Goal: Use online tool/utility: Use online tool/utility

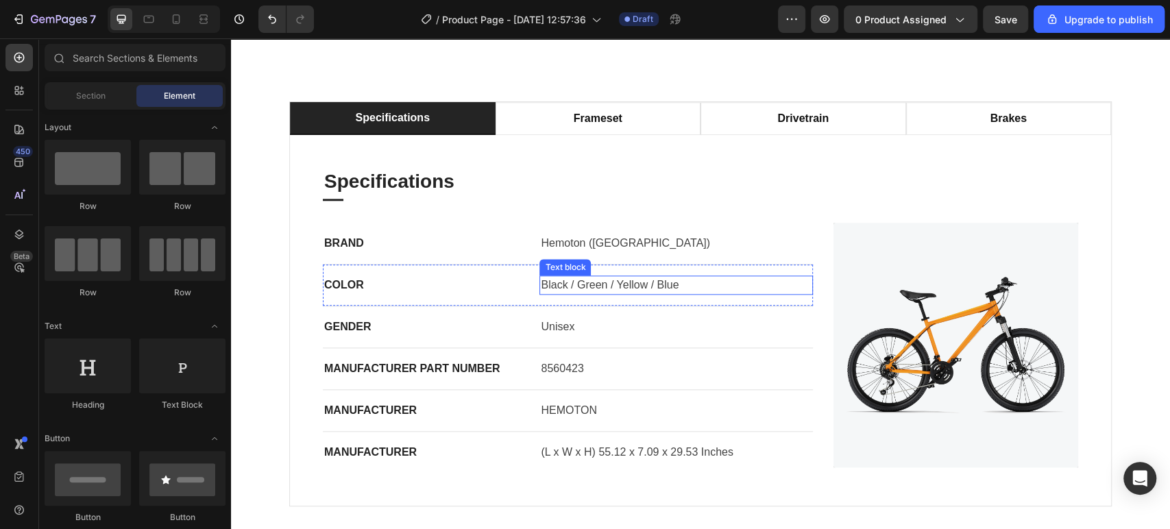
scroll to position [913, 0]
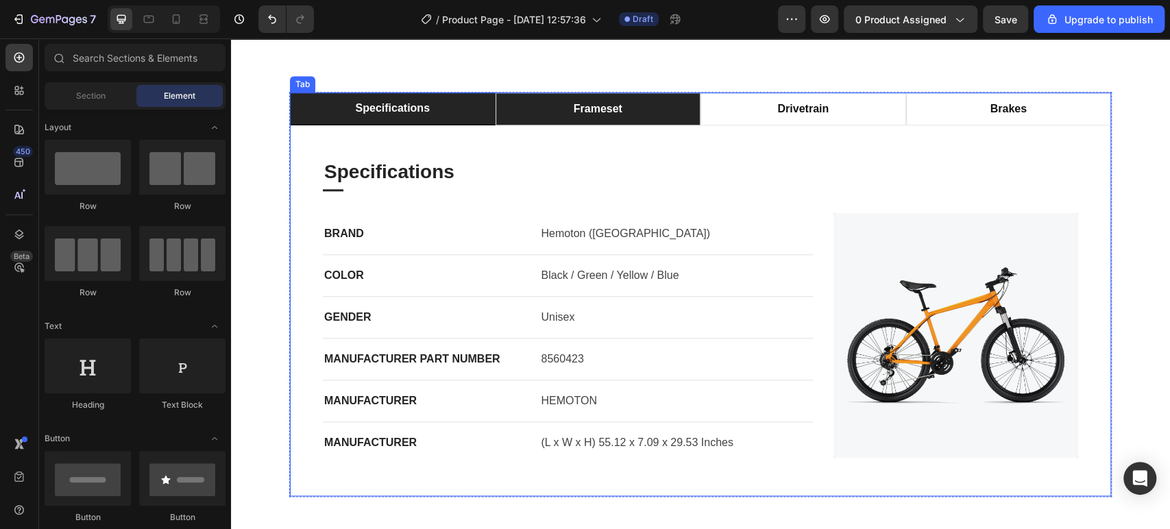
click at [587, 119] on div "frameset" at bounding box center [597, 109] width 53 height 21
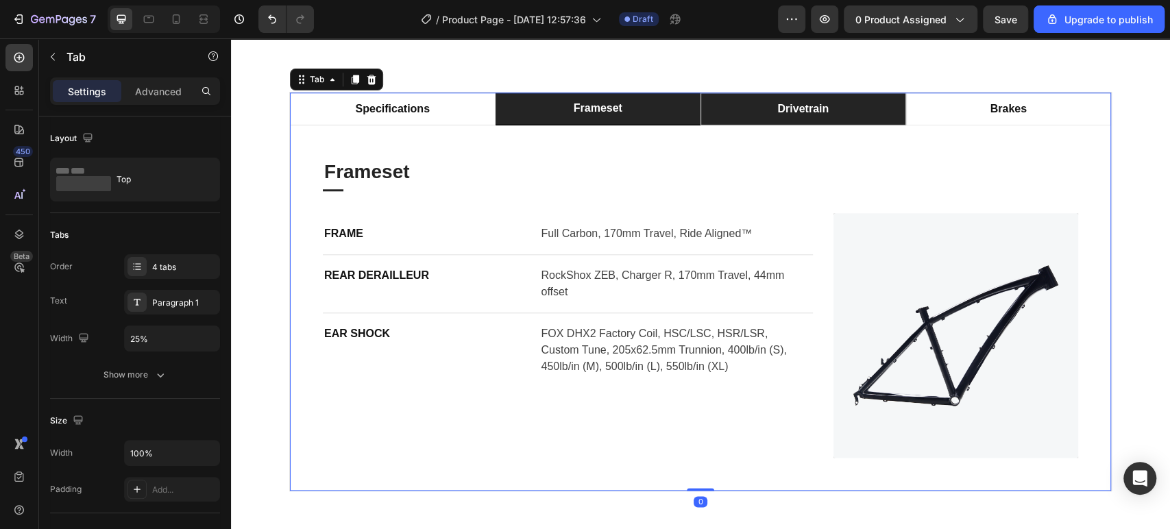
click at [795, 119] on div "drivetrain" at bounding box center [802, 109] width 55 height 21
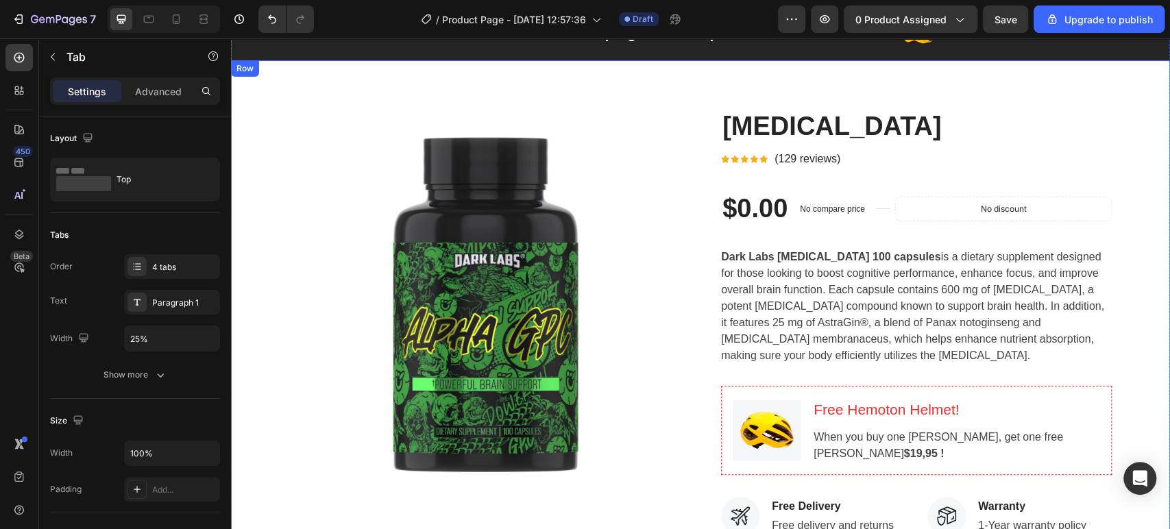
scroll to position [0, 0]
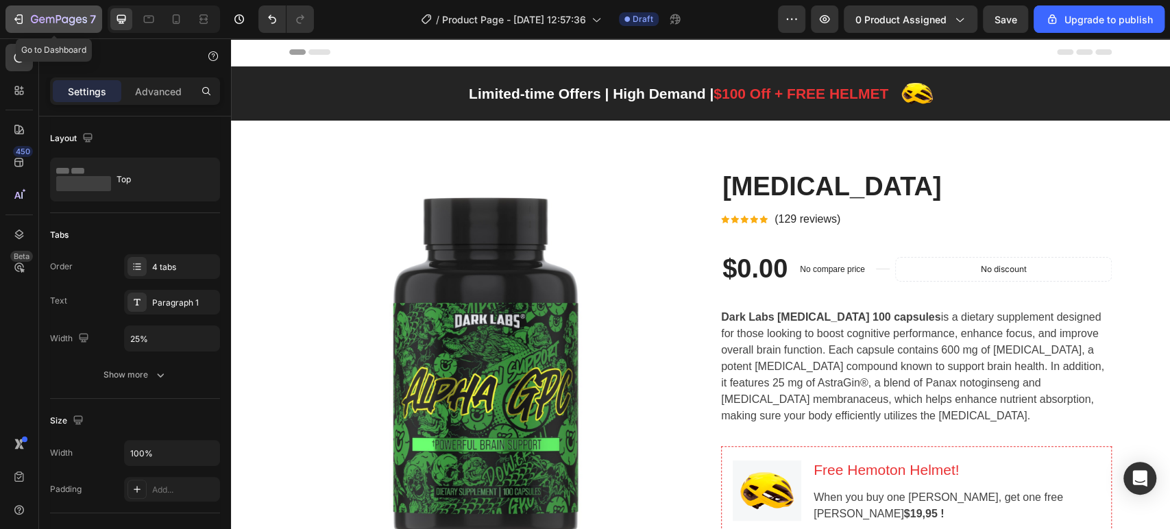
click at [19, 14] on icon "button" at bounding box center [19, 19] width 14 height 14
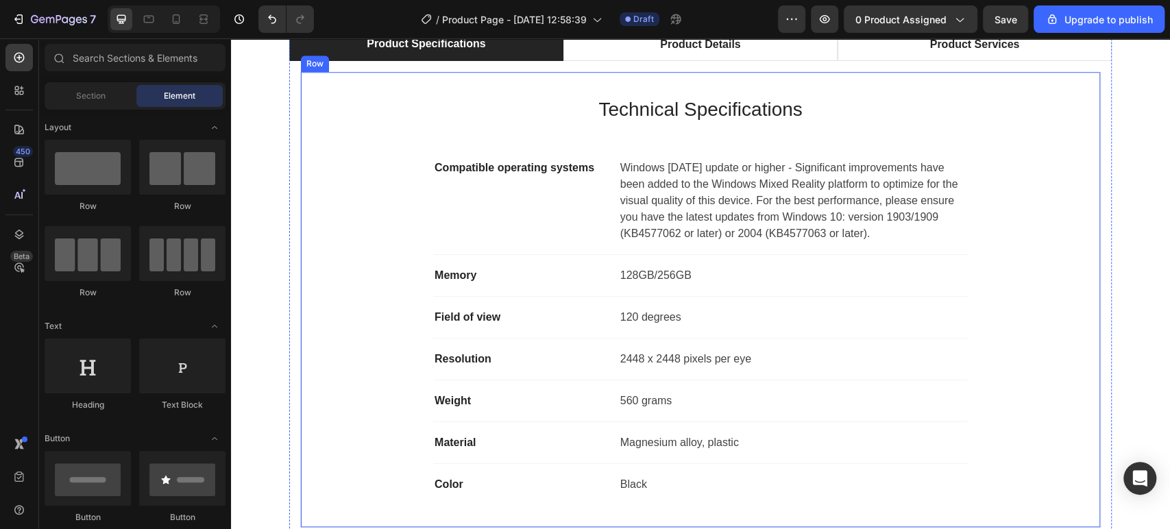
scroll to position [837, 0]
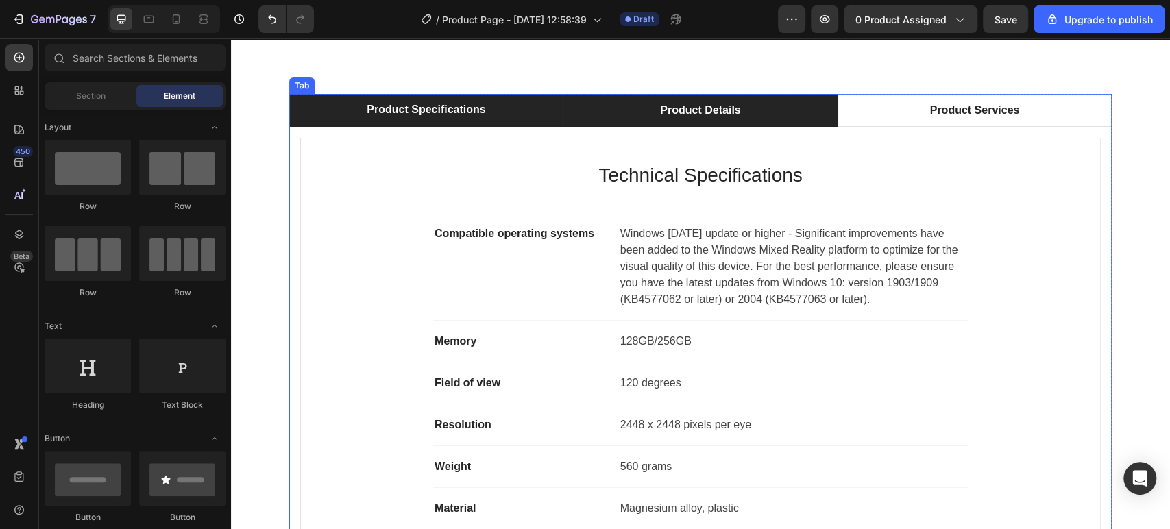
click at [691, 100] on div "Product Details" at bounding box center [700, 110] width 84 height 21
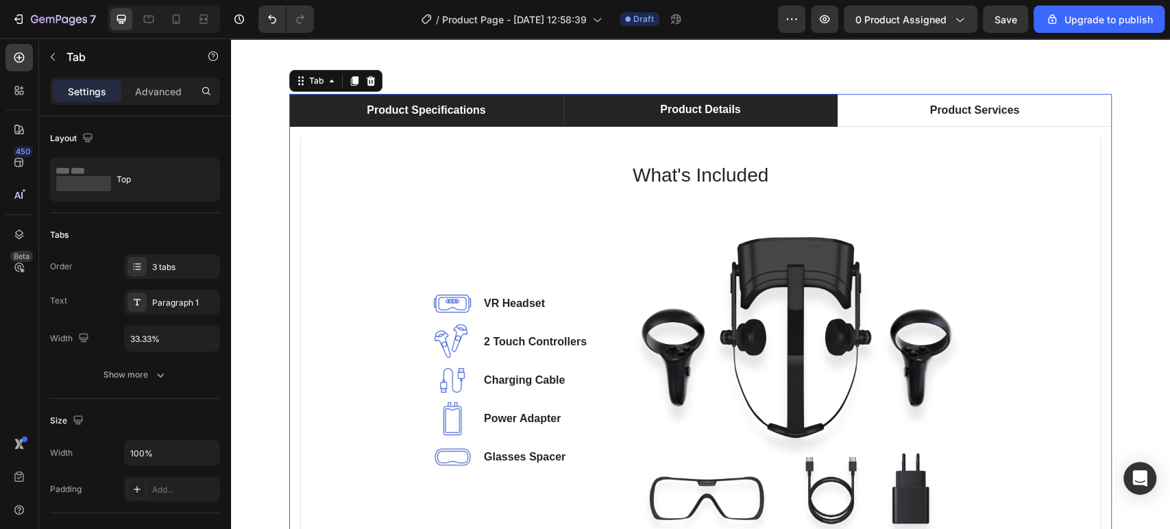
click at [351, 114] on li "Product Specifications" at bounding box center [426, 110] width 274 height 33
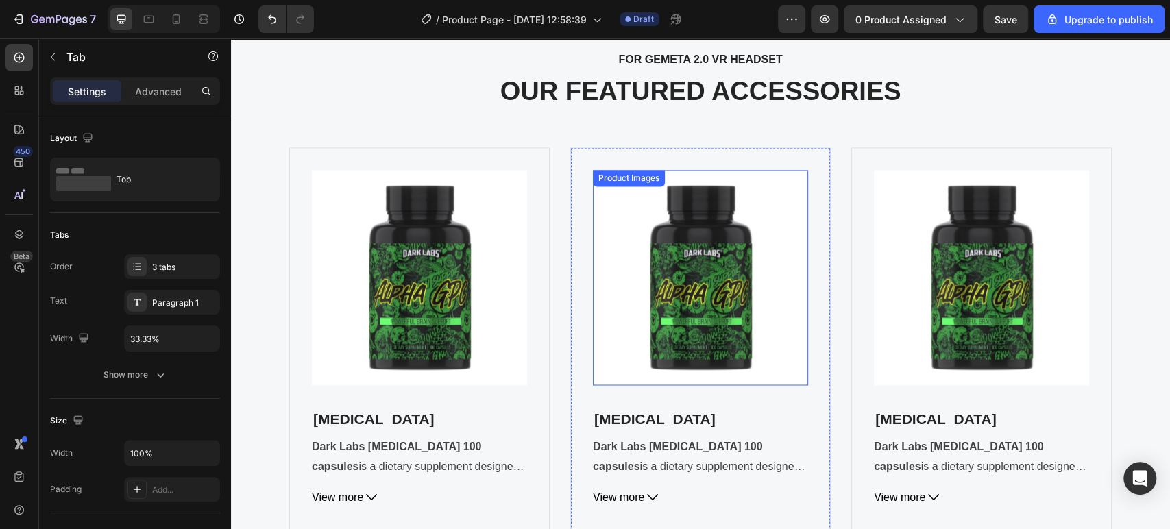
scroll to position [4948, 0]
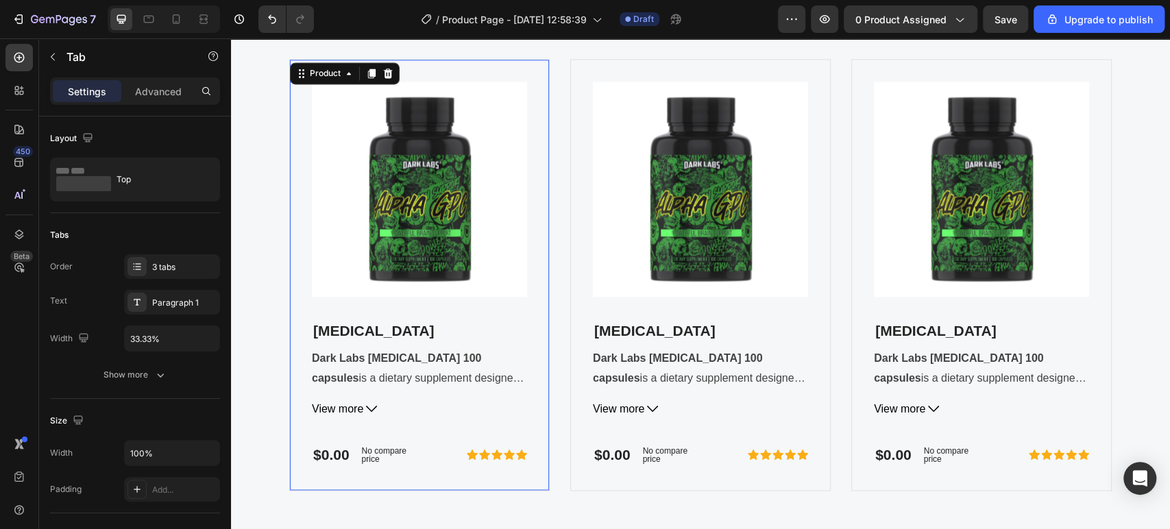
click at [541, 125] on div "Product Images Alpha-GPC (P) Title Dark Labs Alpha GPC 100 capsules is a dietar…" at bounding box center [419, 275] width 260 height 432
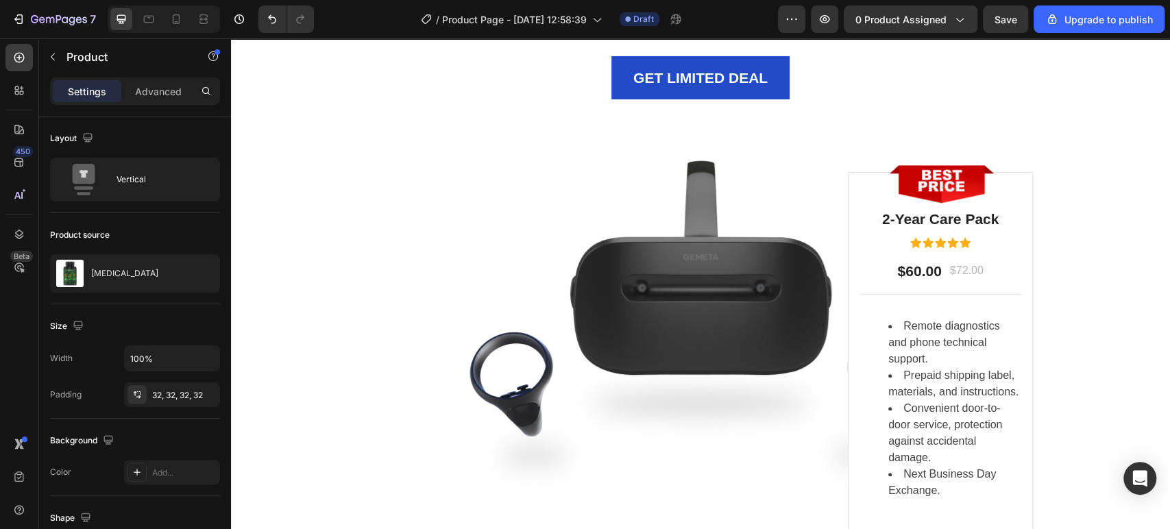
scroll to position [4263, 0]
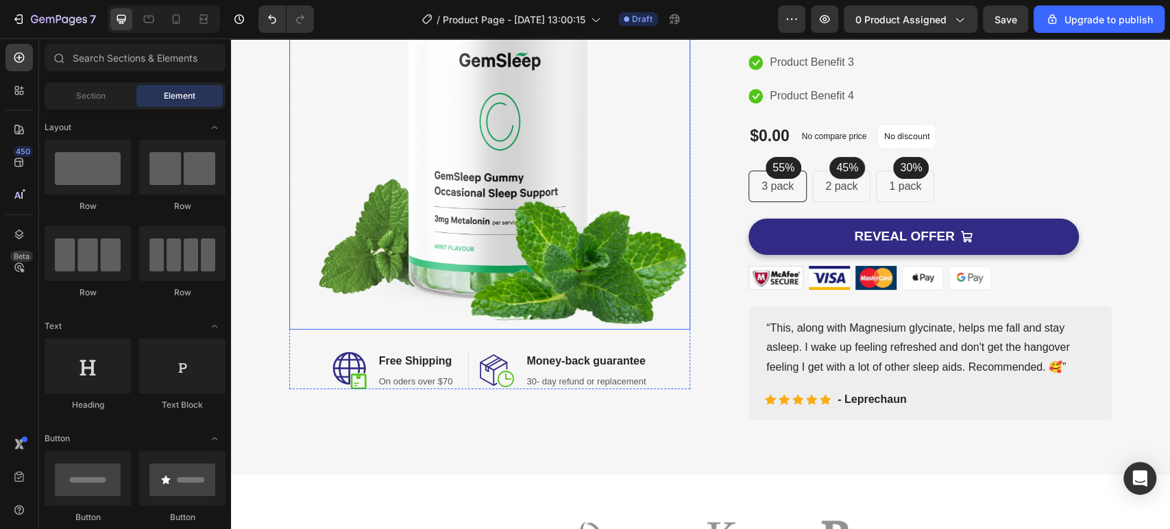
scroll to position [228, 0]
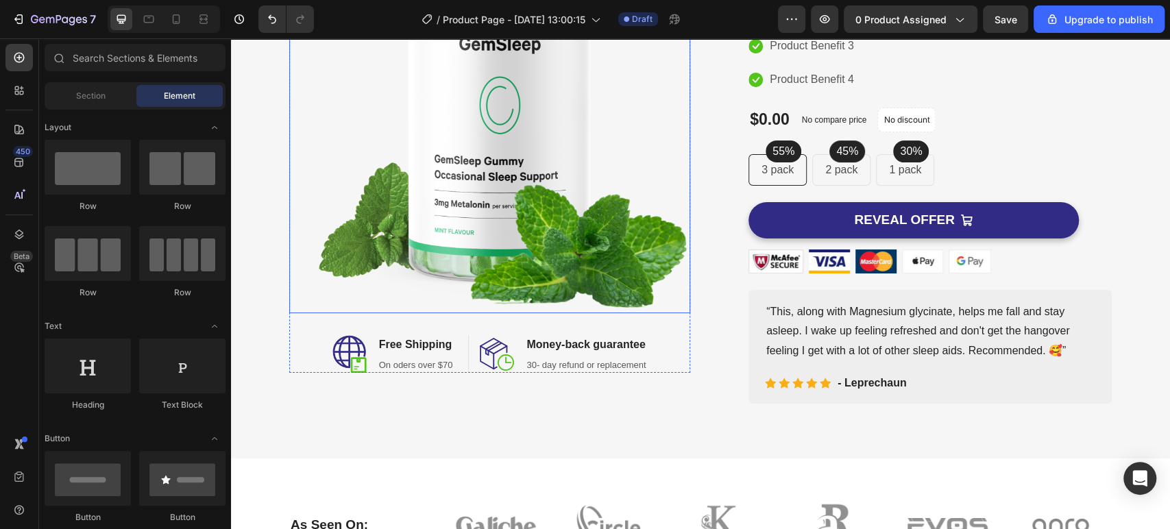
click at [532, 171] on img at bounding box center [489, 103] width 401 height 420
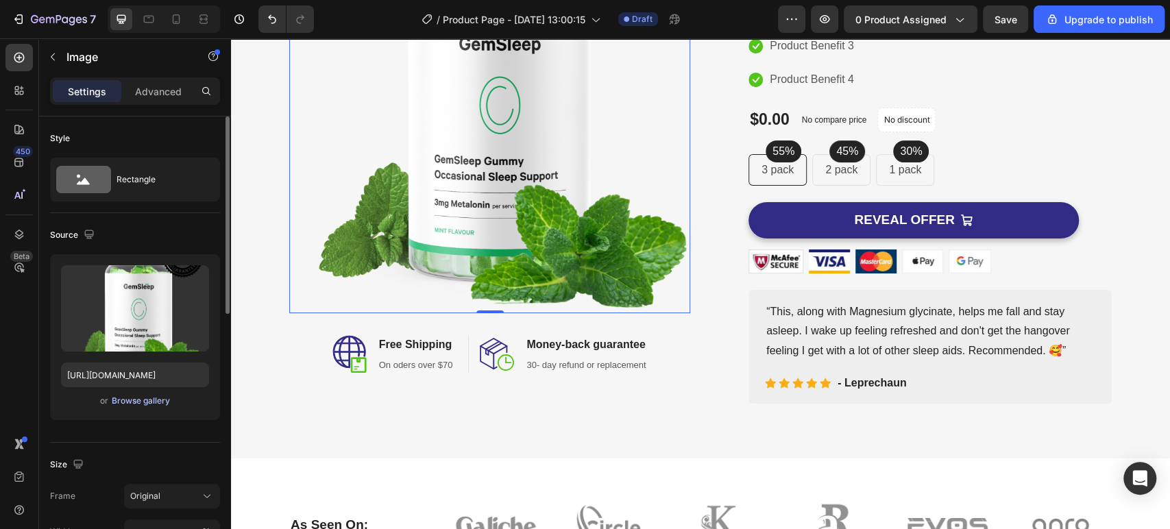
click at [126, 396] on div "Browse gallery" at bounding box center [141, 401] width 58 height 12
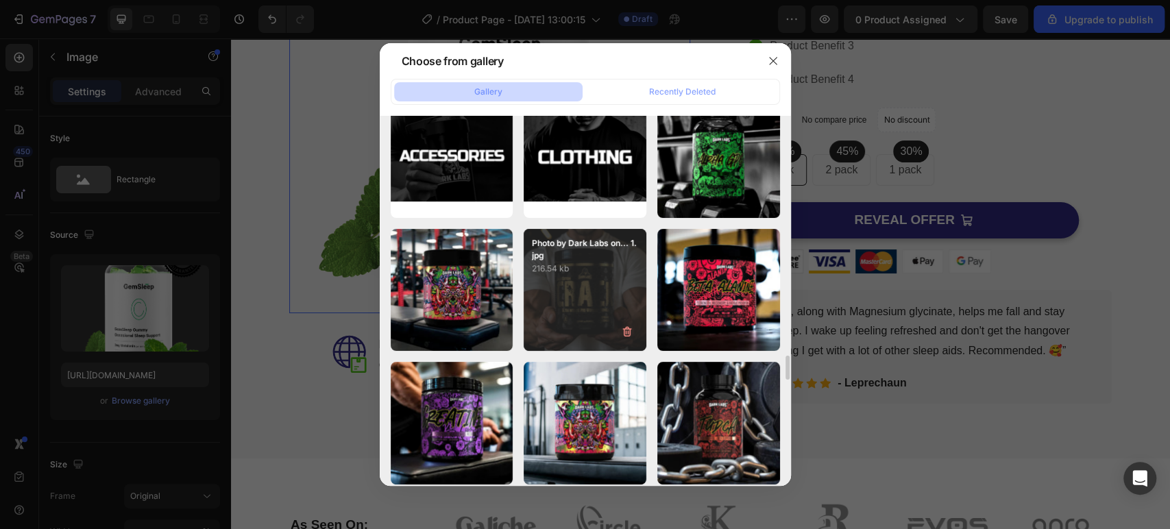
scroll to position [3556, 0]
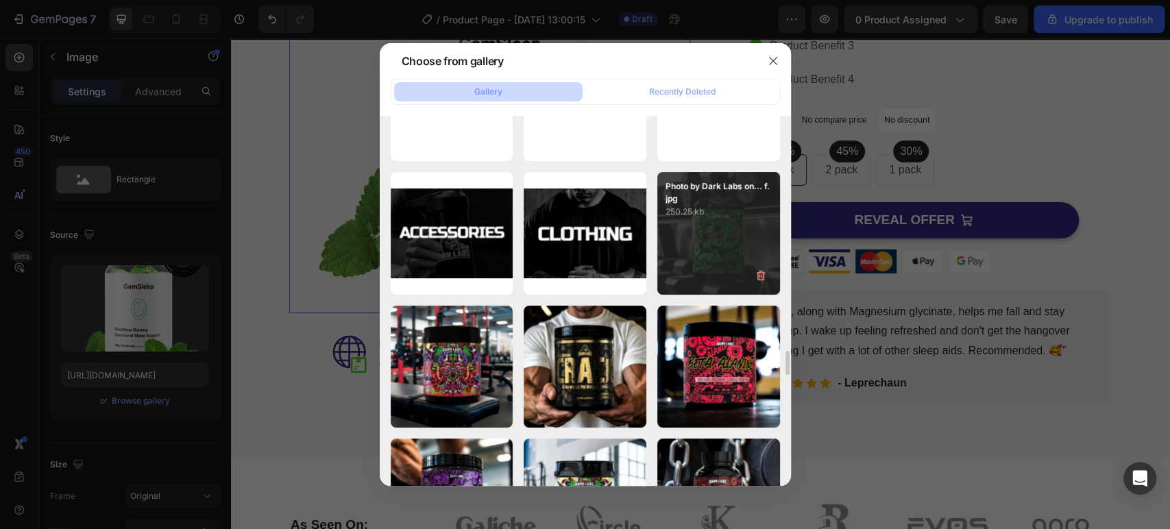
click at [711, 247] on div "Photo by Dark Labs on... f.jpg 250.25 kb" at bounding box center [718, 233] width 123 height 123
type input "[URL][DOMAIN_NAME]"
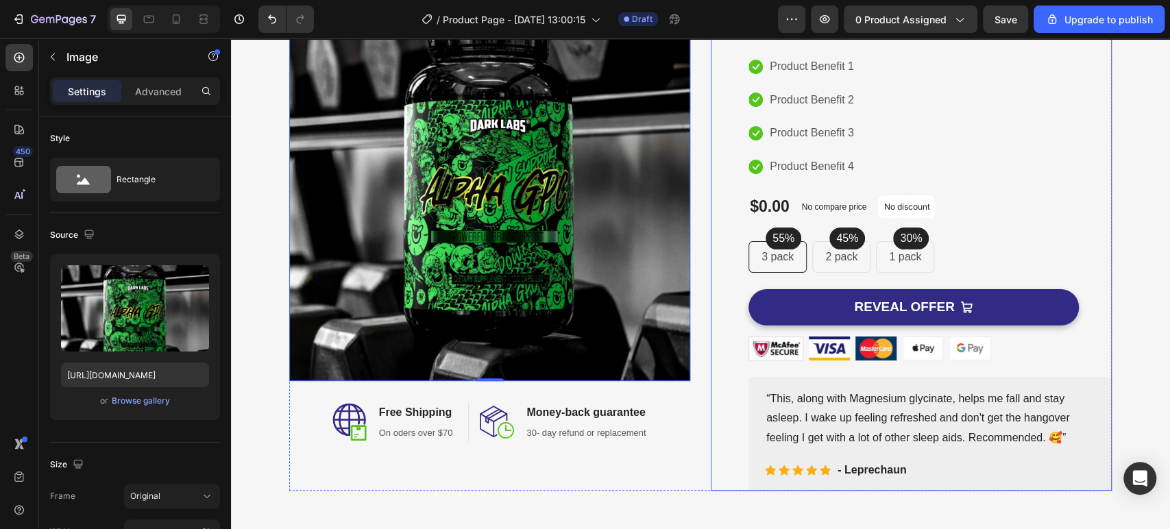
scroll to position [0, 0]
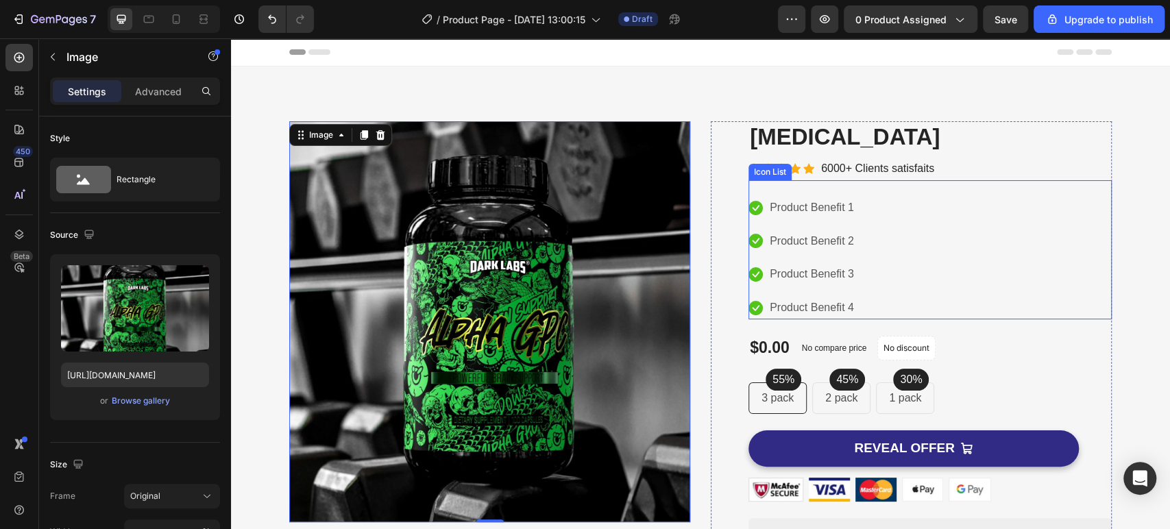
click at [960, 205] on div "Icon Product Benefit 1 Text block Icon Product Benefit 2 Text block Icon Produc…" at bounding box center [929, 258] width 363 height 123
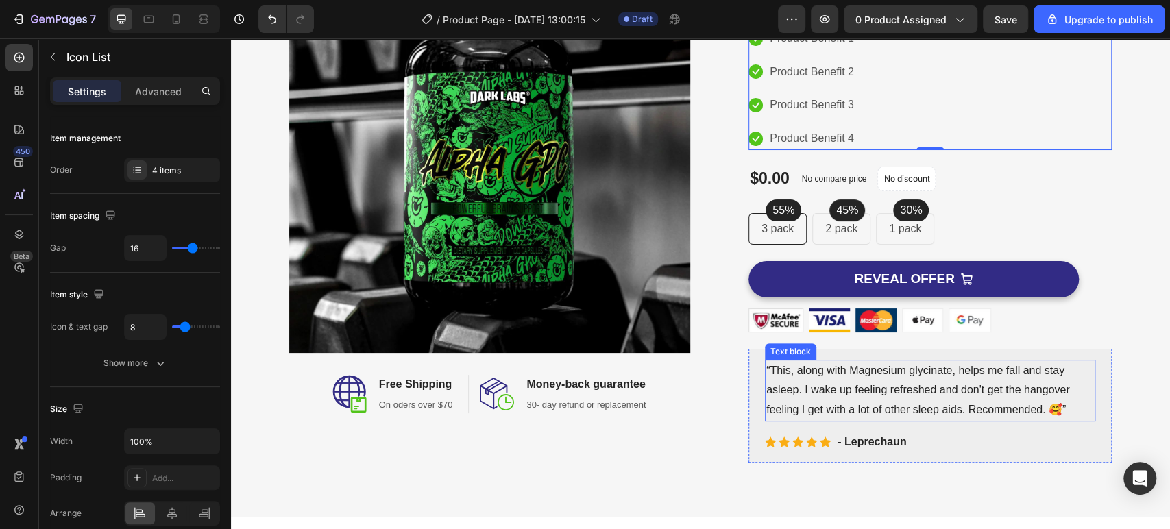
scroll to position [76, 0]
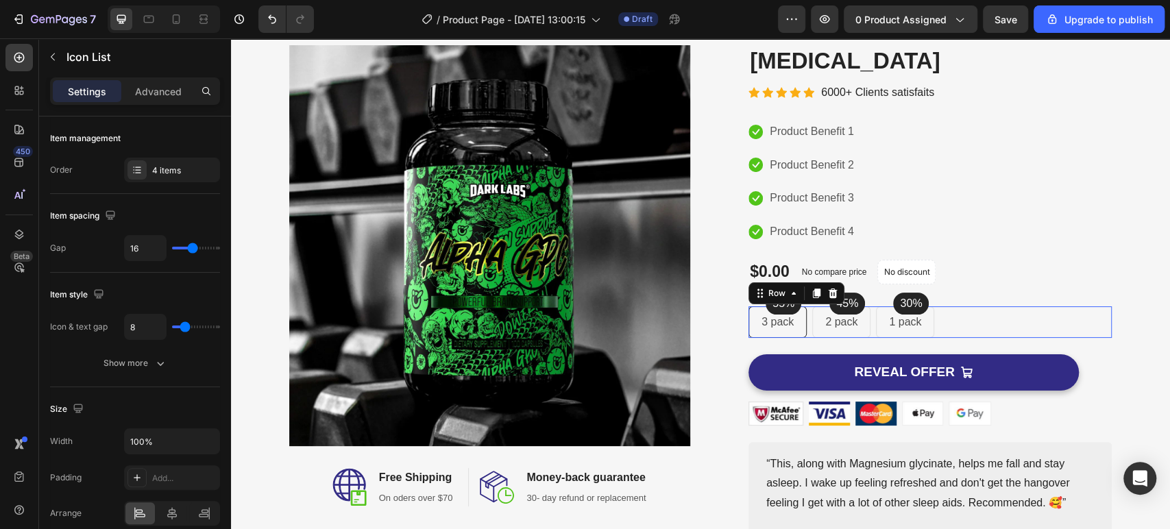
click at [967, 314] on div "55% Text block Row 3 pack Text block Row 45% Text block Row 2 pack Text block R…" at bounding box center [929, 322] width 363 height 32
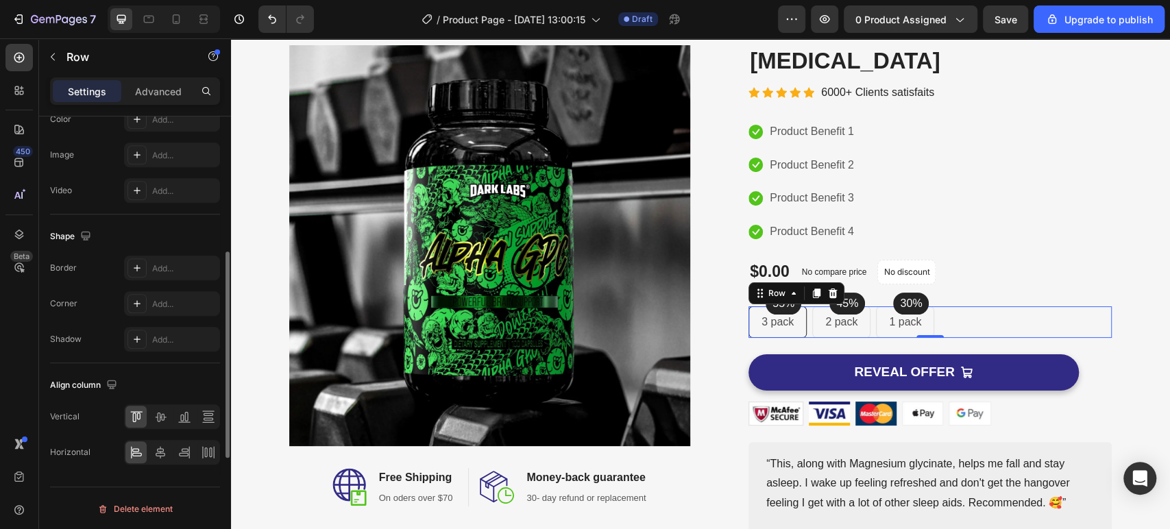
scroll to position [310, 0]
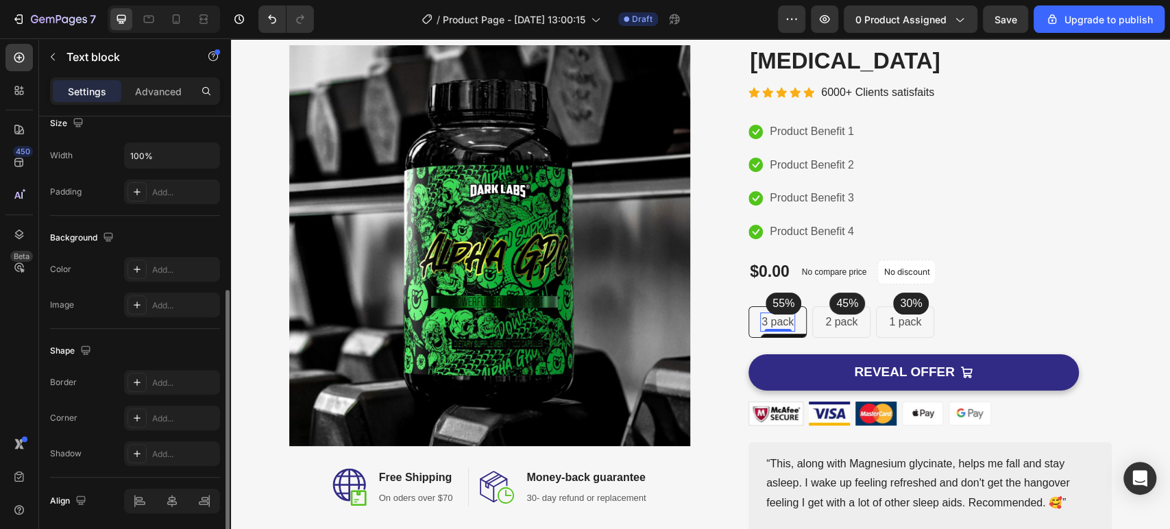
click at [772, 326] on p "3 pack" at bounding box center [777, 322] width 32 height 16
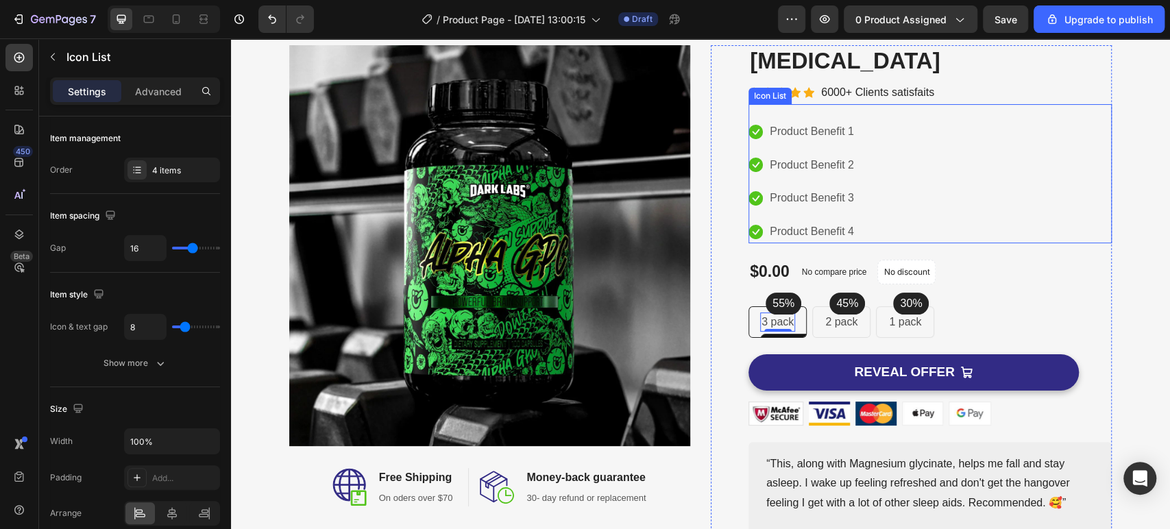
click at [1059, 222] on div "Icon Product Benefit 1 Text block Icon Product Benefit 2 Text block Icon Produc…" at bounding box center [929, 182] width 363 height 123
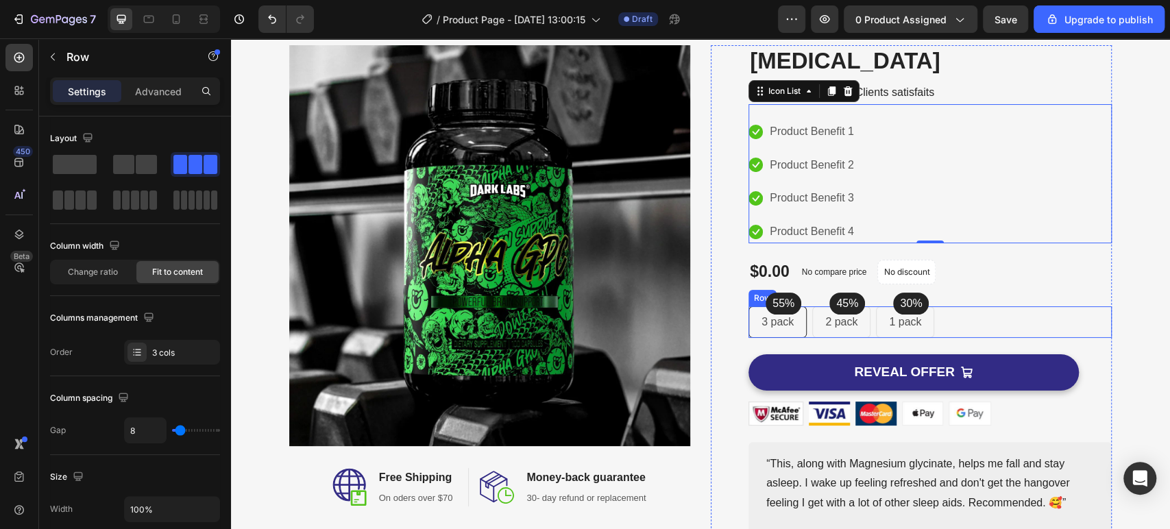
click at [1006, 316] on div "55% Text block Row 3 pack Text block Row 45% Text block Row 2 pack Text block R…" at bounding box center [929, 322] width 363 height 32
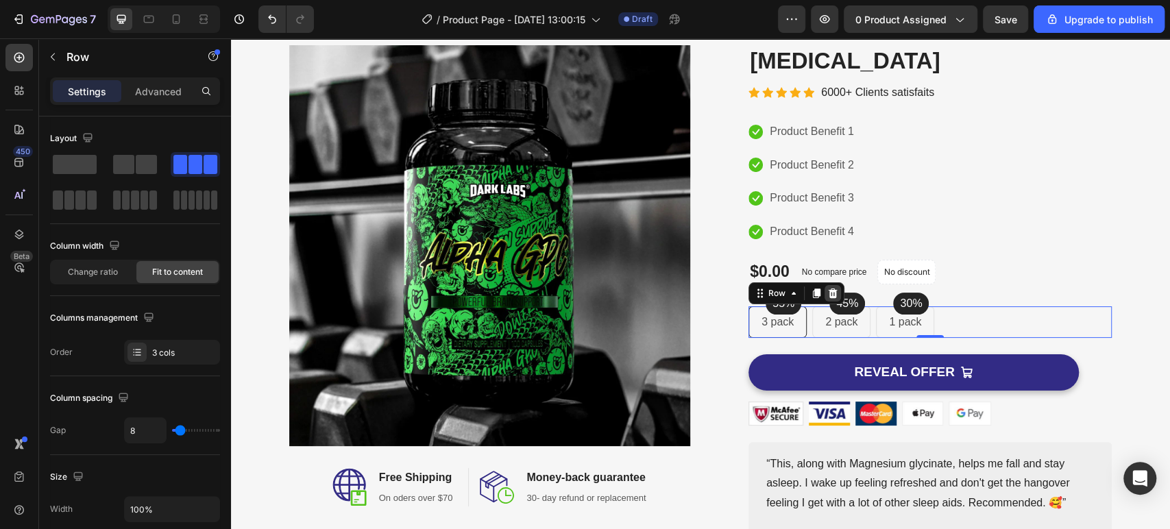
click at [828, 290] on icon at bounding box center [832, 293] width 9 height 10
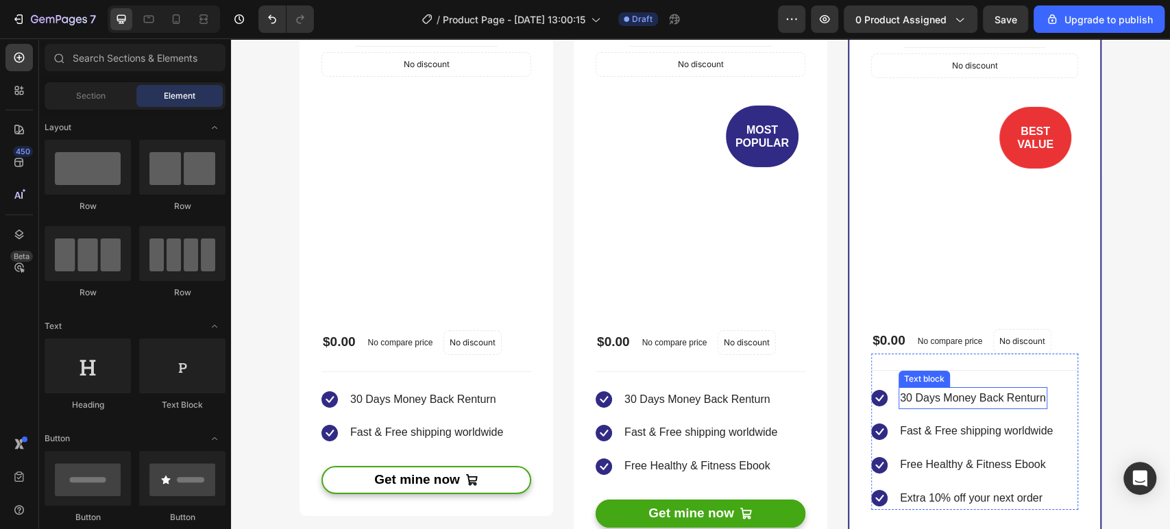
scroll to position [3045, 0]
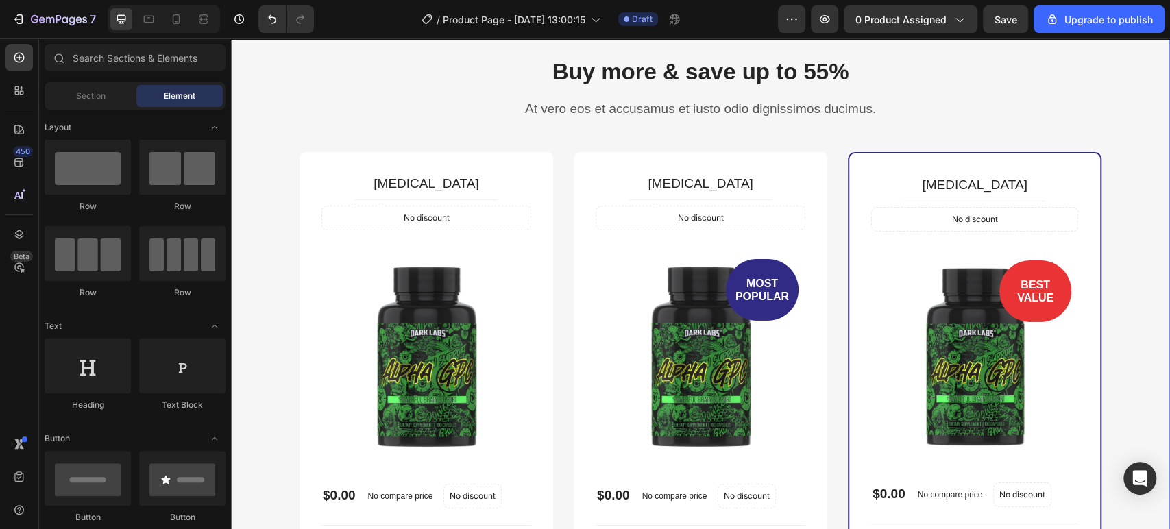
click at [275, 140] on div "Buy more & save up to 55% Heading At vero eos et accusamus et iusto odio dignis…" at bounding box center [700, 434] width 918 height 757
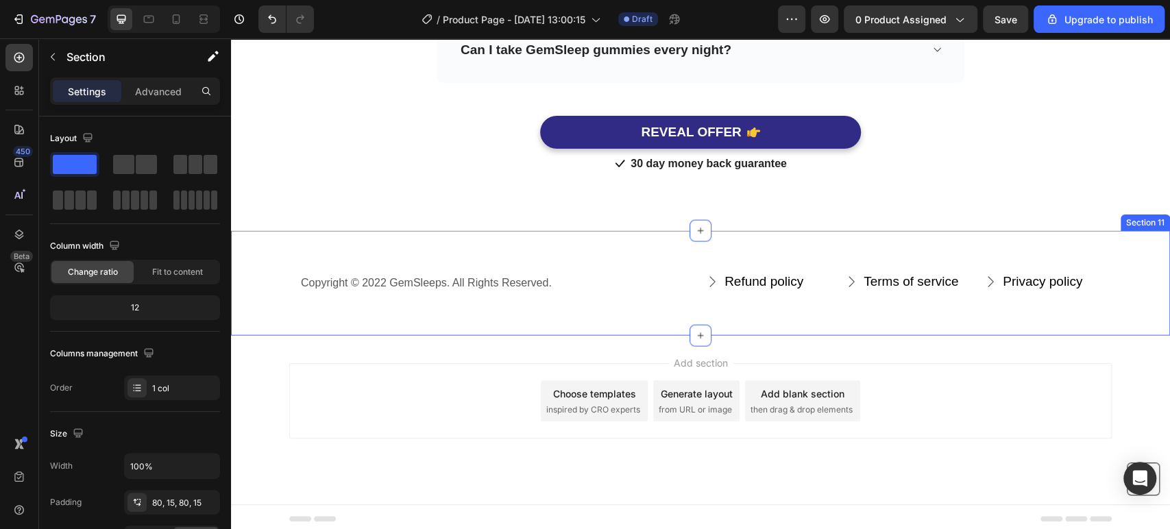
scroll to position [5503, 0]
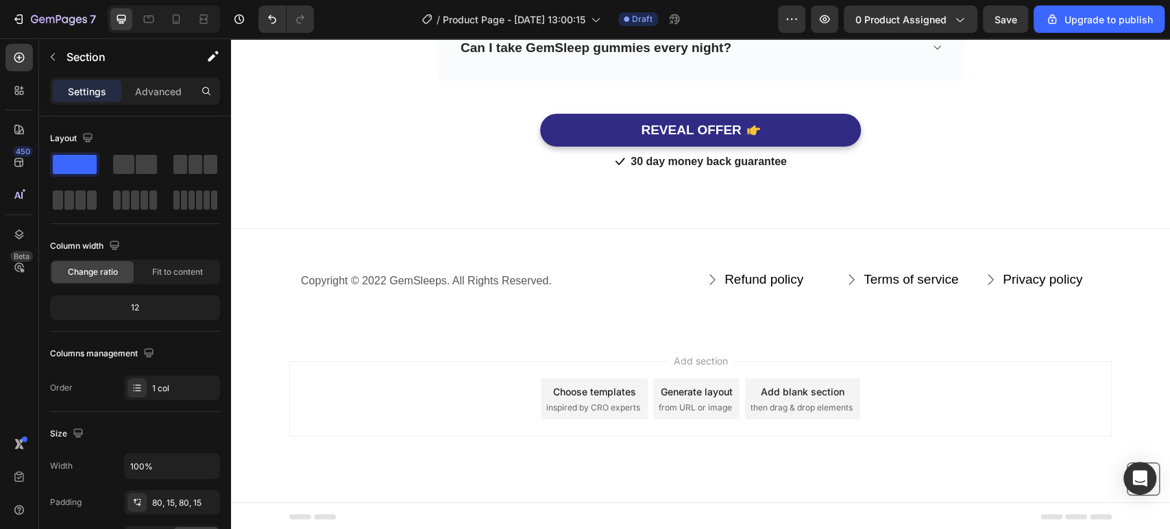
click at [676, 388] on div "Generate layout" at bounding box center [696, 391] width 72 height 14
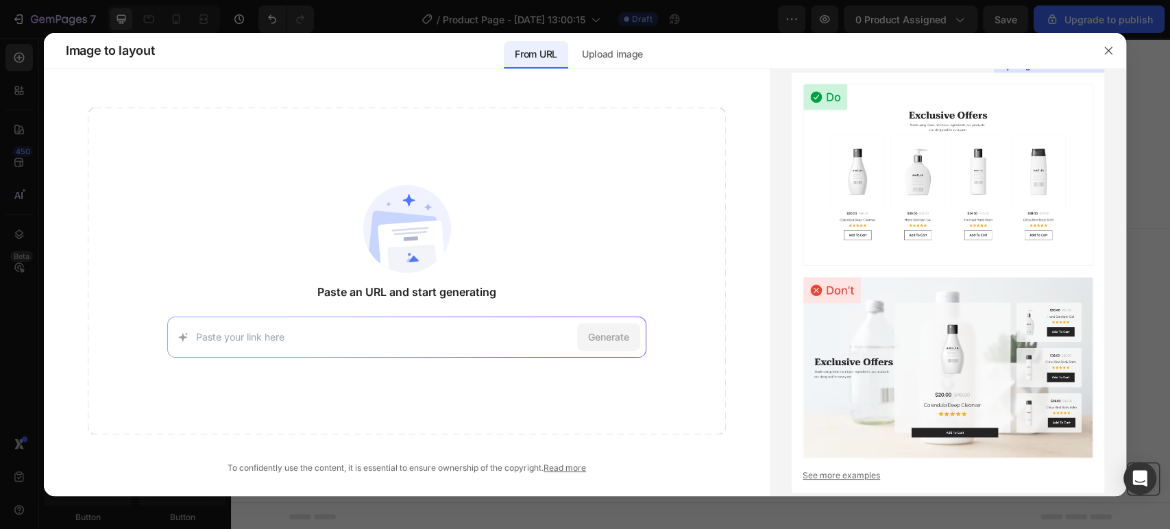
click at [420, 330] on input at bounding box center [383, 337] width 375 height 14
type input "[DOMAIN_NAME]"
click at [597, 338] on span "Generate" at bounding box center [608, 337] width 41 height 14
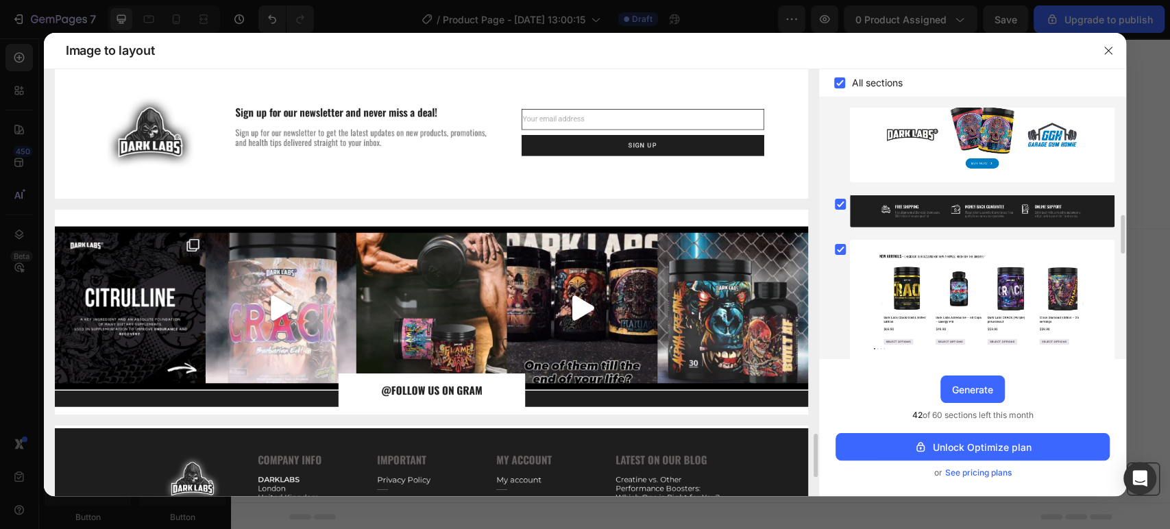
scroll to position [3766, 0]
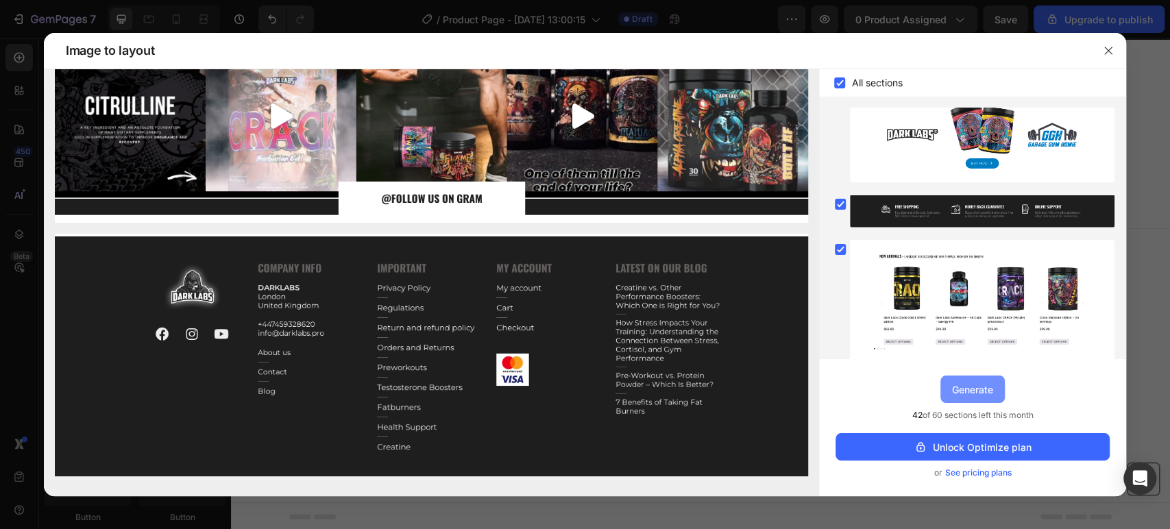
click at [953, 382] on div "Generate" at bounding box center [972, 389] width 41 height 14
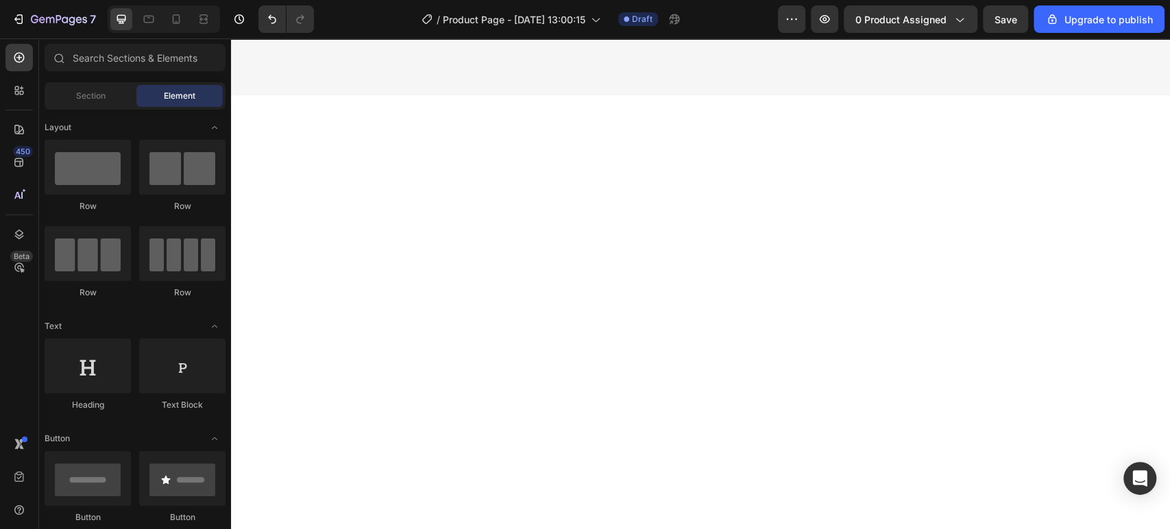
scroll to position [0, 0]
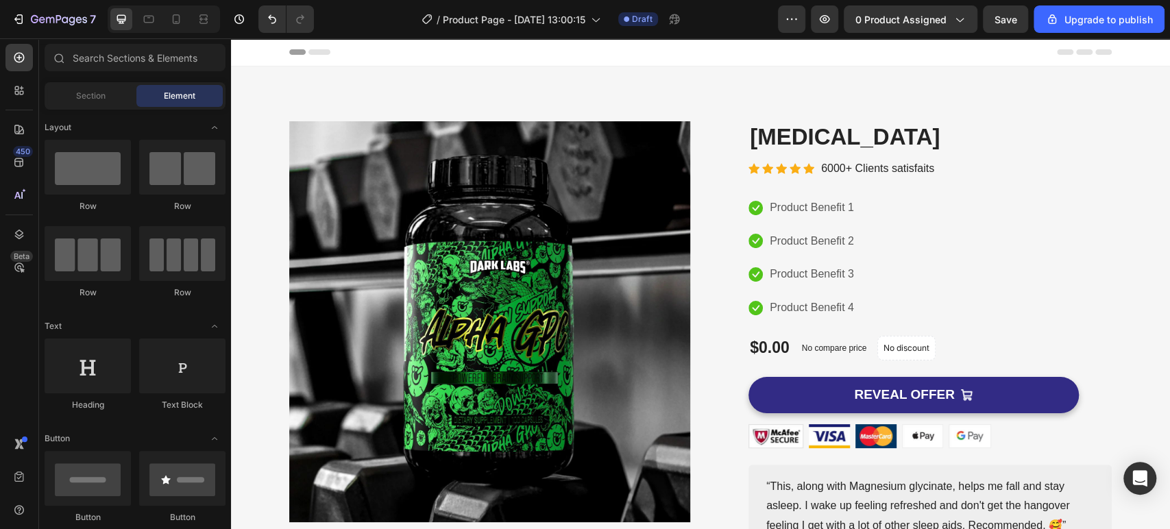
drag, startPoint x: 1163, startPoint y: 182, endPoint x: 1376, endPoint y: 69, distance: 241.8
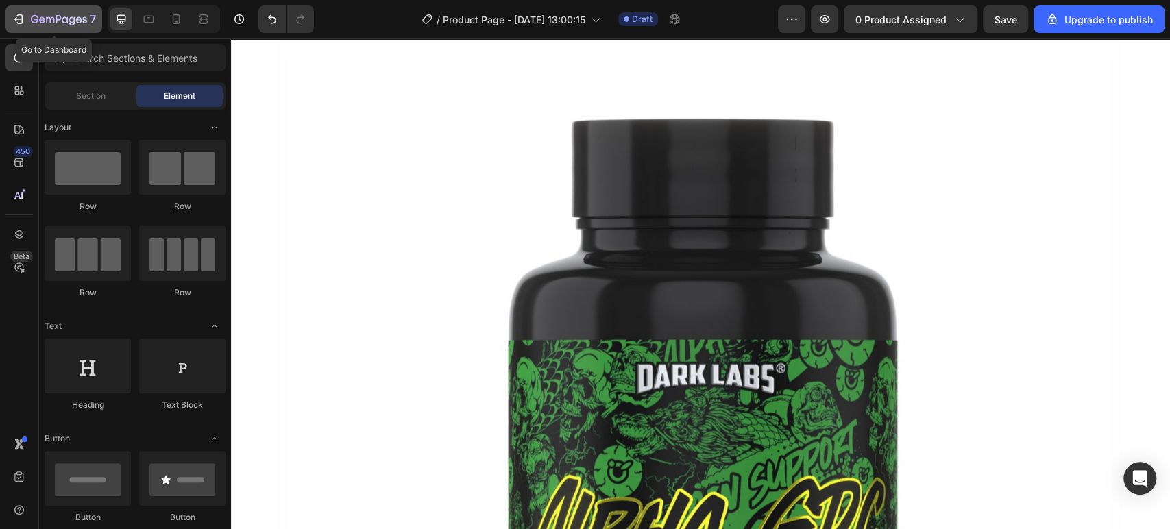
click at [47, 21] on icon "button" at bounding box center [59, 20] width 56 height 12
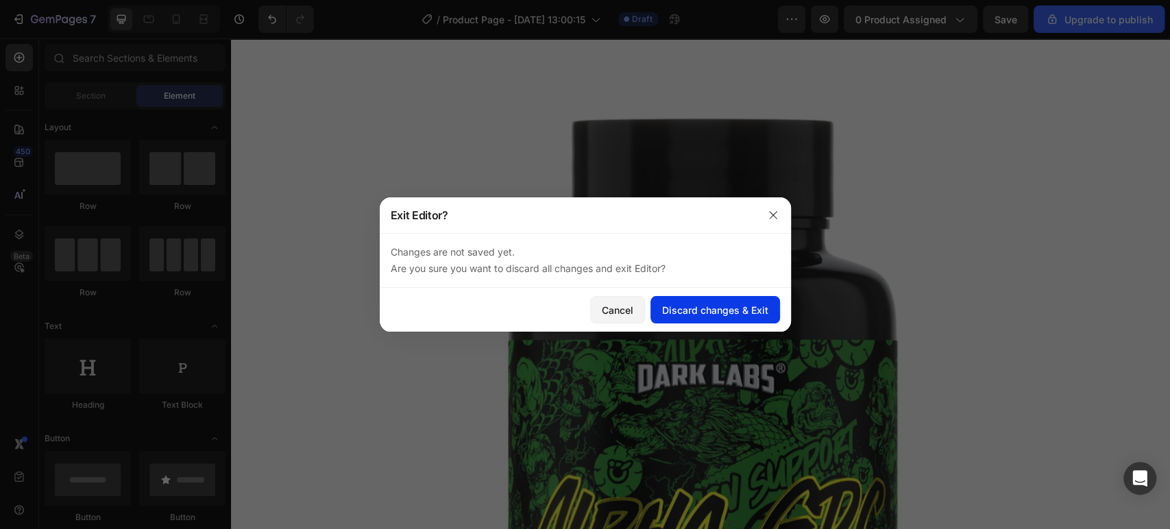
click at [690, 310] on div "Discard changes & Exit" at bounding box center [715, 310] width 106 height 14
